Goal: Information Seeking & Learning: Find specific fact

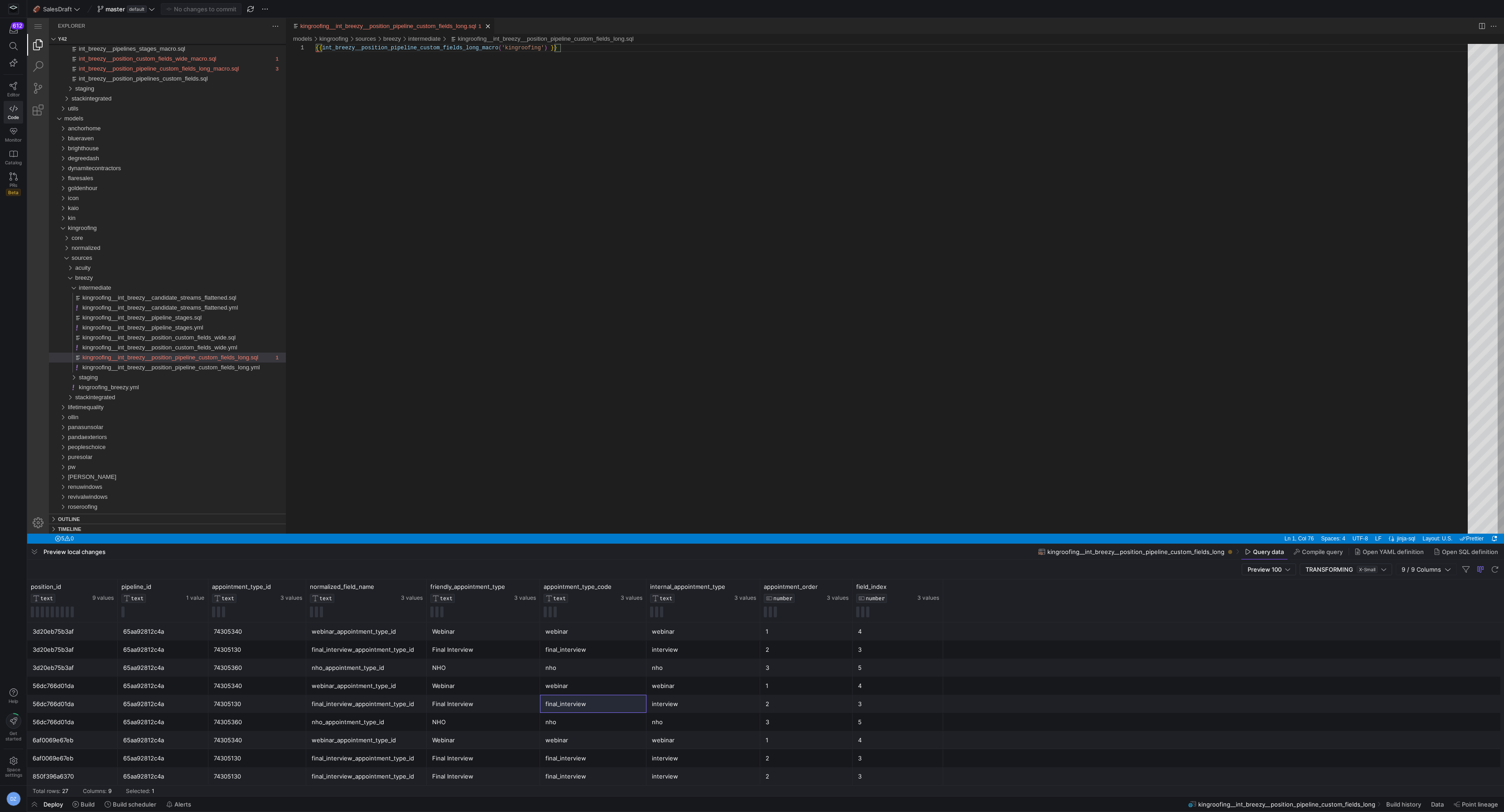
scroll to position [0, 245]
click at [604, 741] on div "webinar" at bounding box center [593, 740] width 95 height 18
